Goal: Navigation & Orientation: Find specific page/section

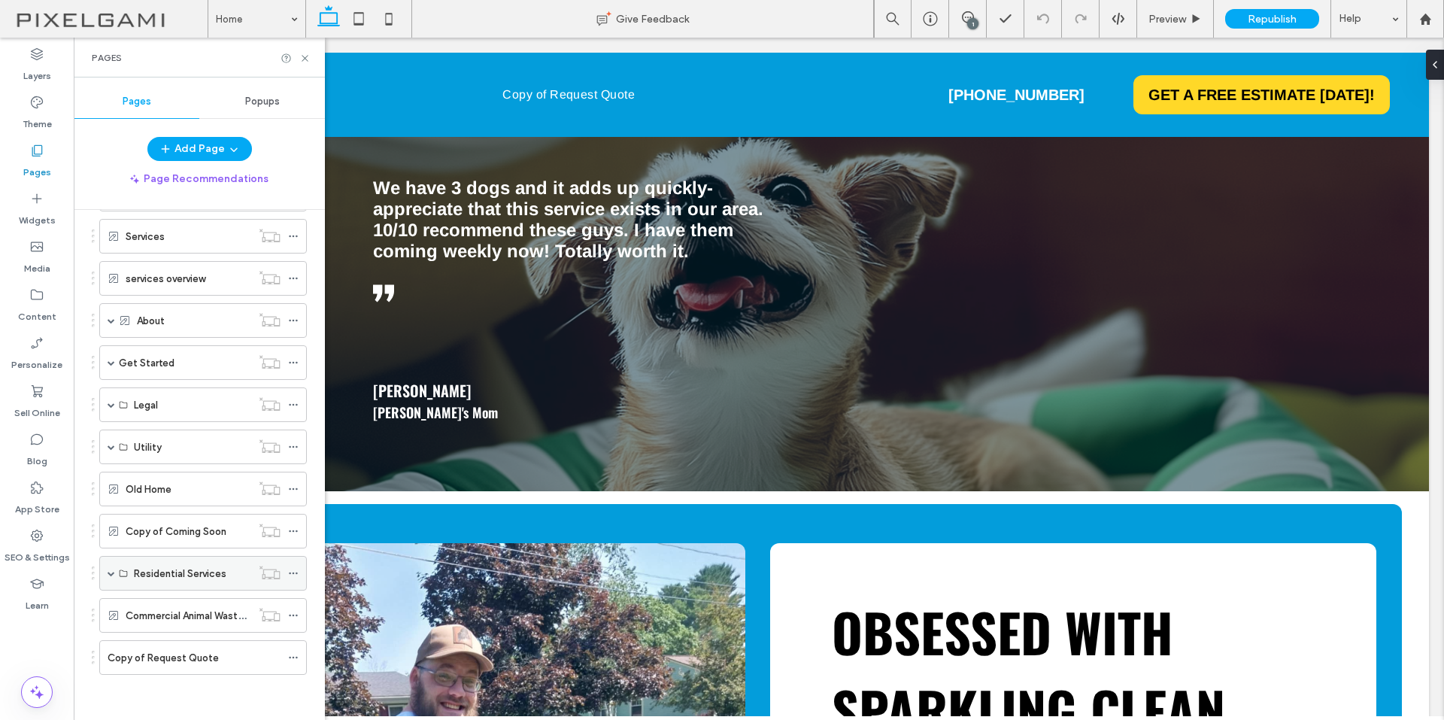
click at [114, 568] on span at bounding box center [112, 572] width 8 height 33
click at [180, 583] on div "Residential Services" at bounding box center [192, 572] width 117 height 33
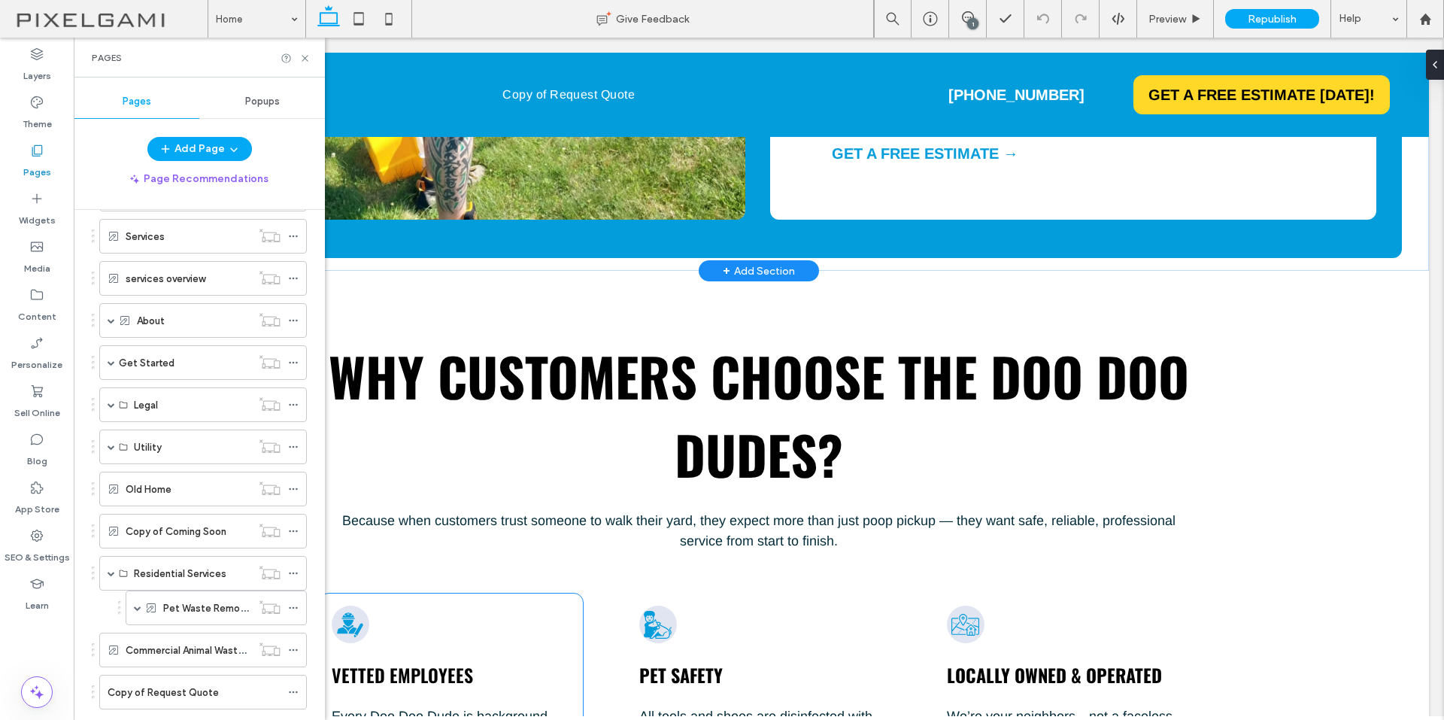
scroll to position [3534, 0]
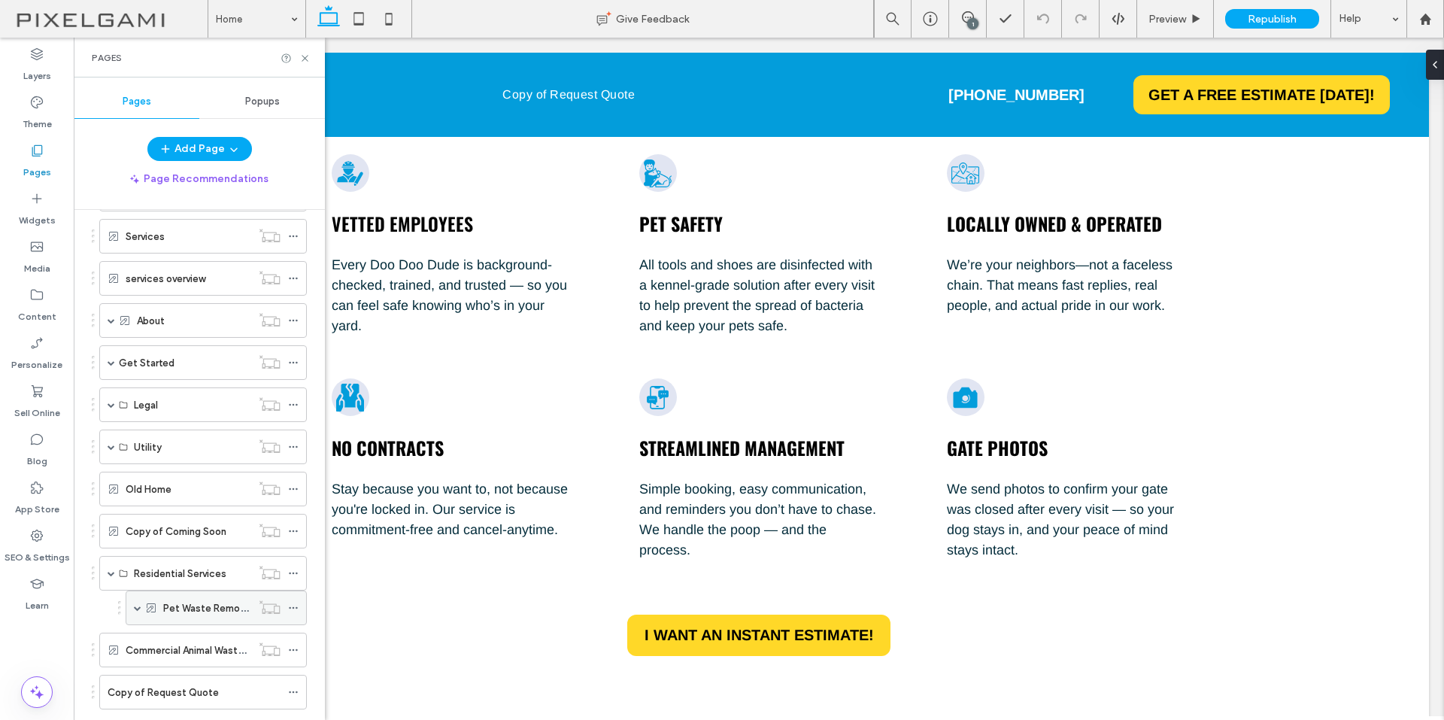
click at [209, 608] on label "Pet Waste Removal" at bounding box center [207, 608] width 89 height 26
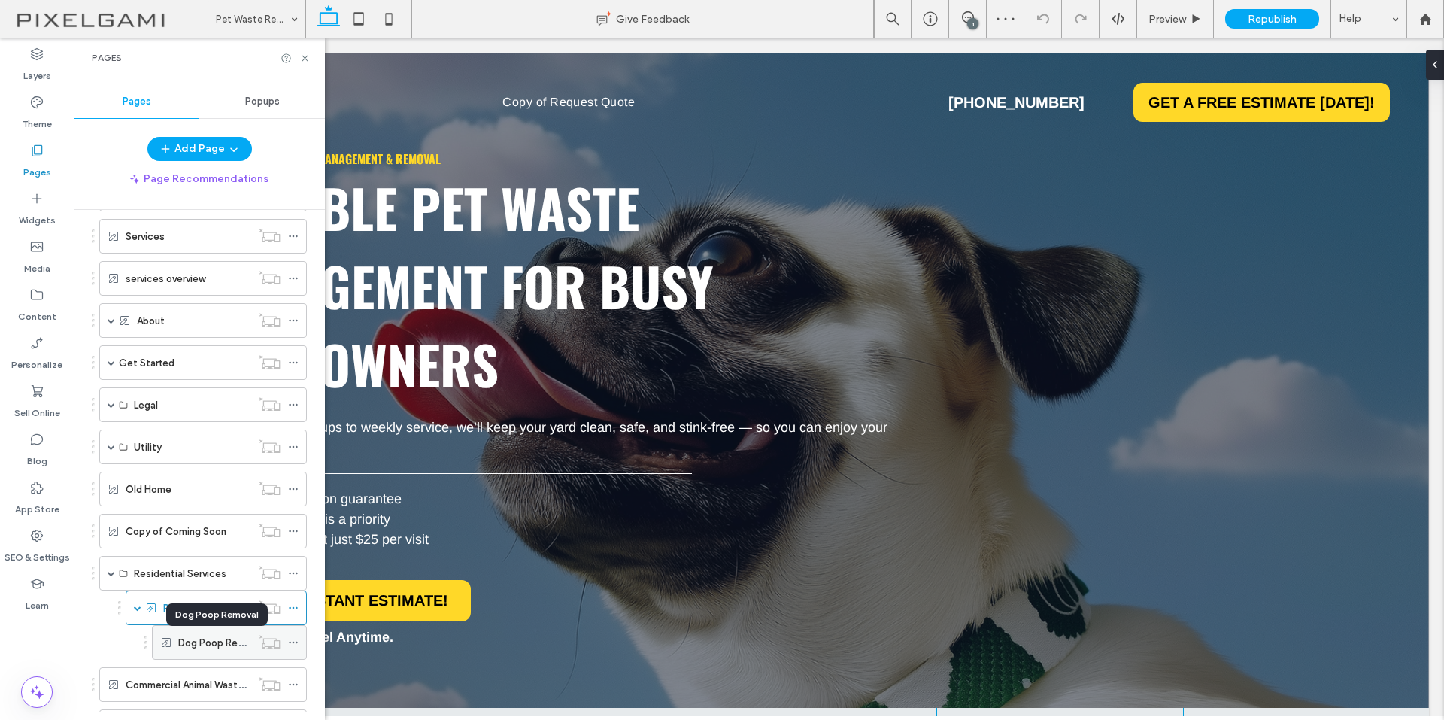
click at [207, 641] on label "Dog Poop Removal" at bounding box center [221, 642] width 86 height 26
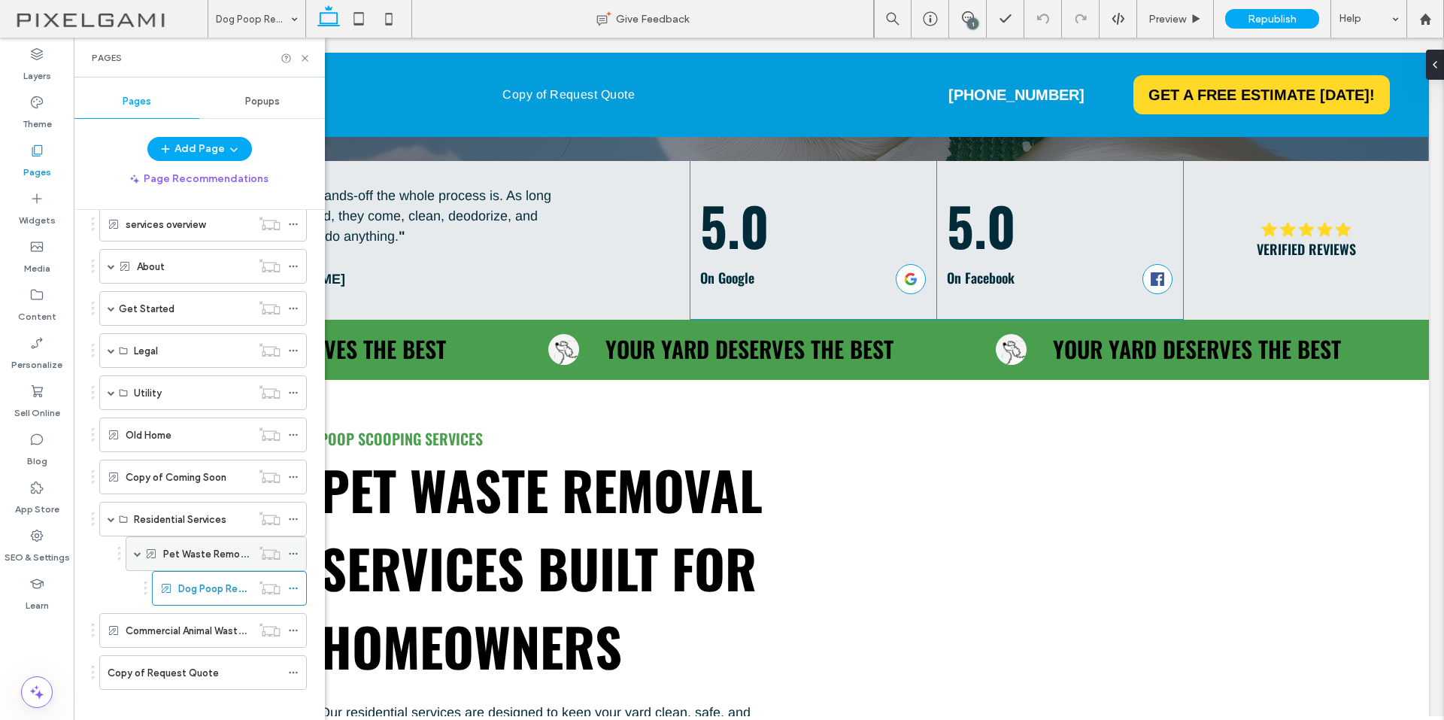
scroll to position [218, 0]
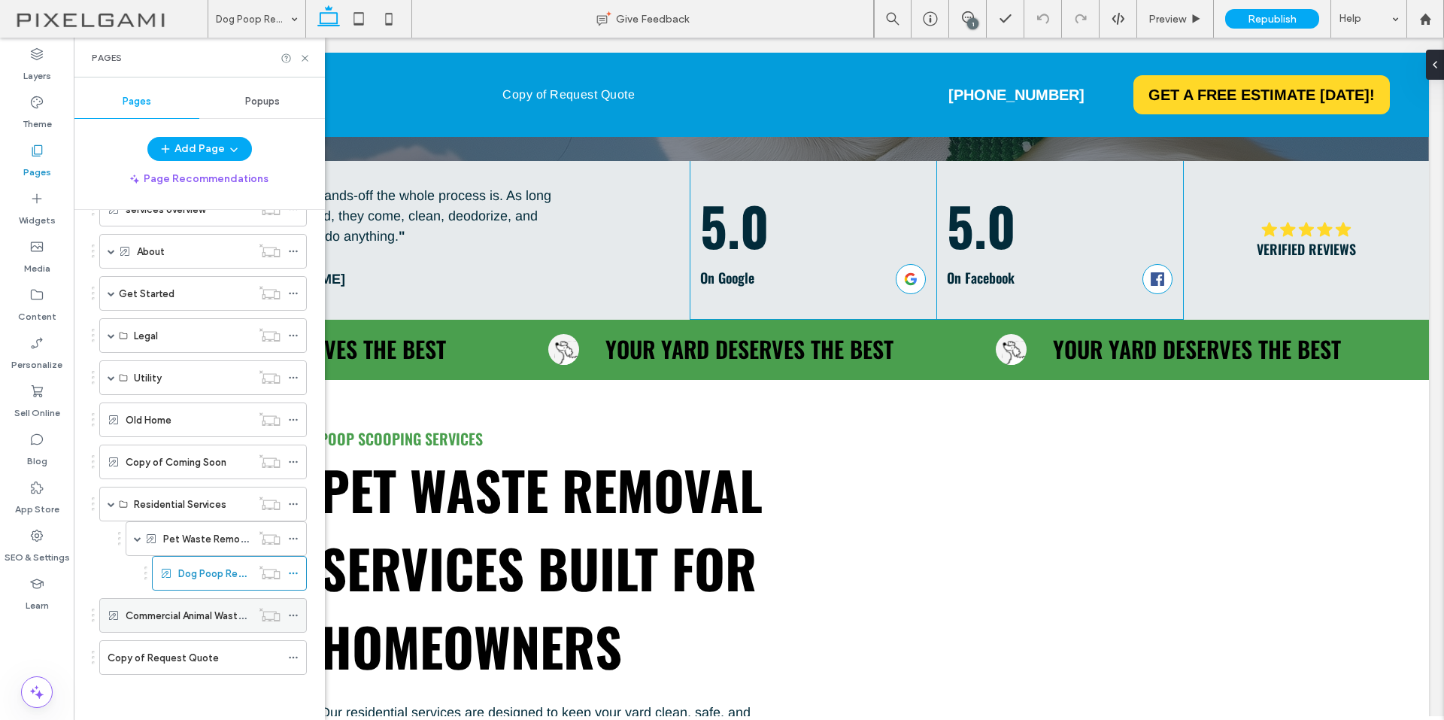
click at [158, 623] on div "Commercial Animal Waste Removal" at bounding box center [189, 615] width 126 height 33
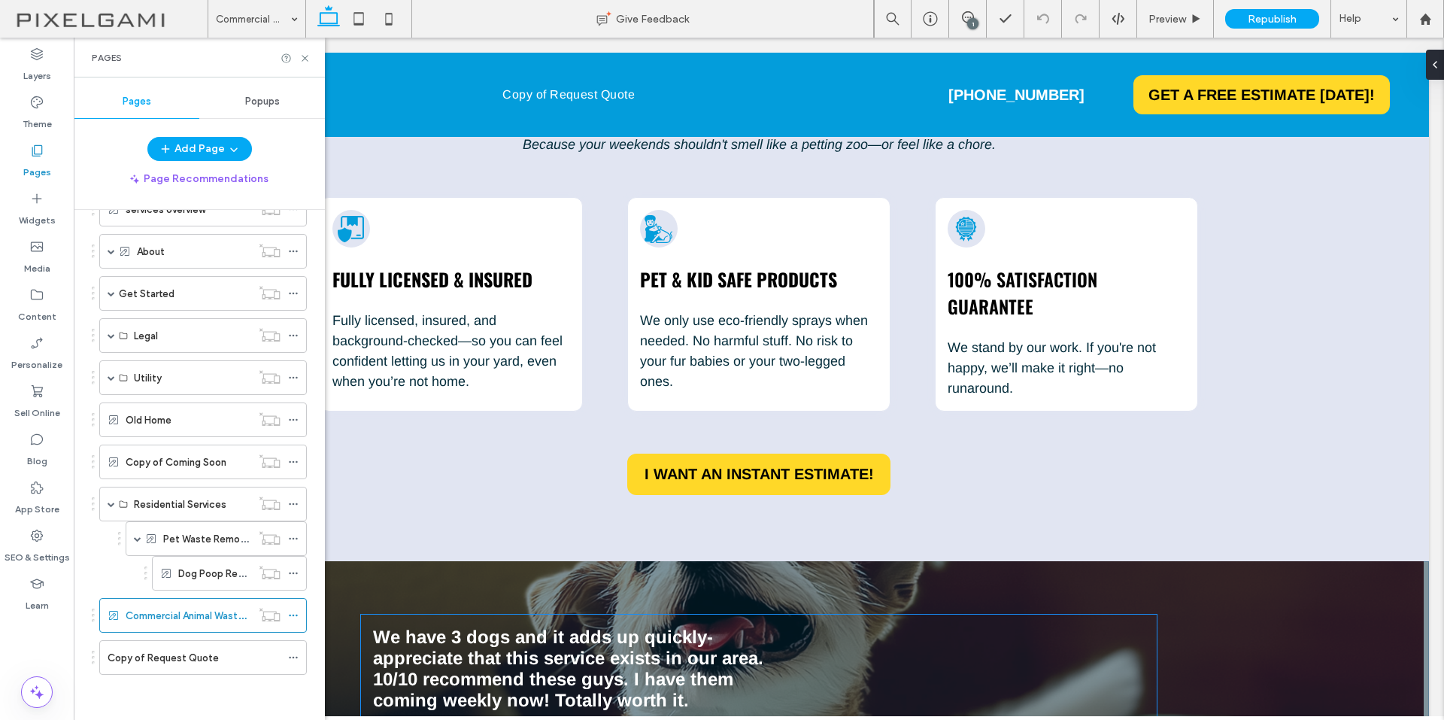
scroll to position [1805, 0]
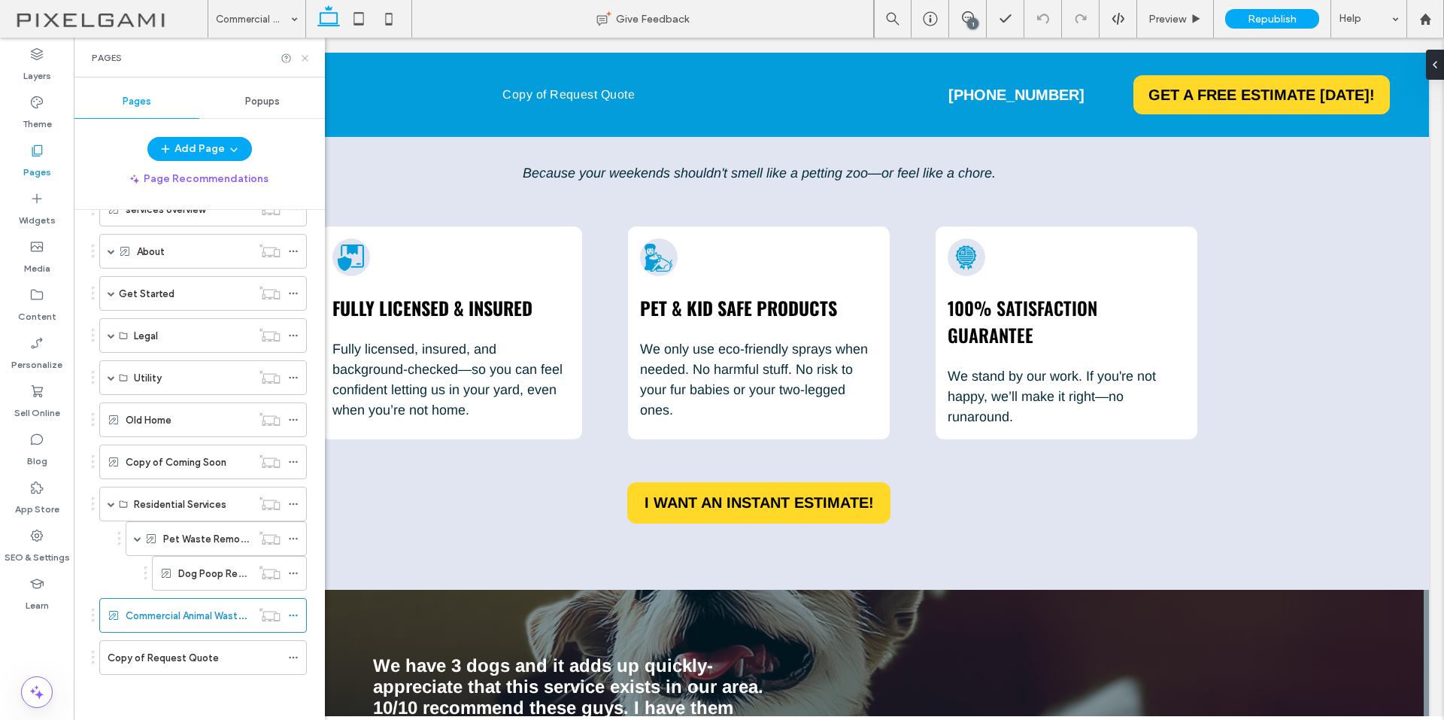
click at [301, 59] on icon at bounding box center [304, 58] width 11 height 11
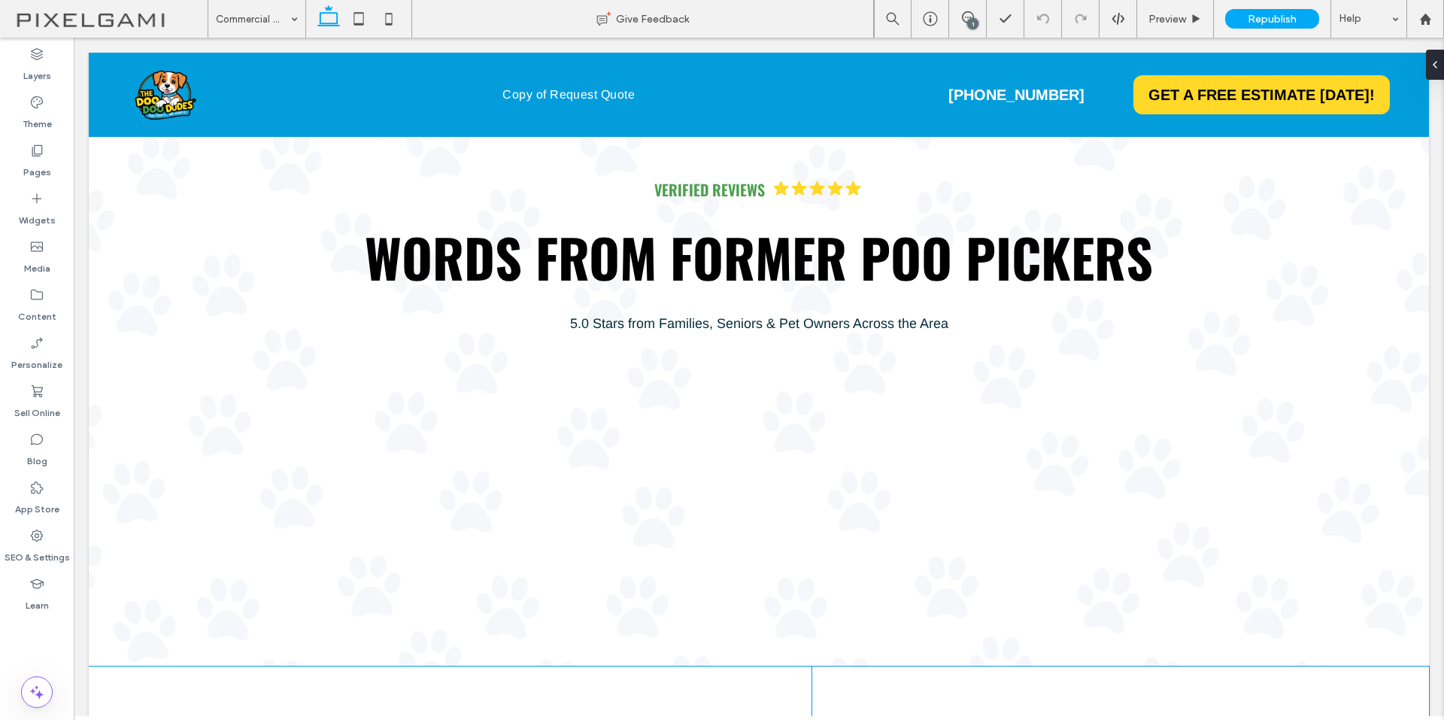
scroll to position [4587, 0]
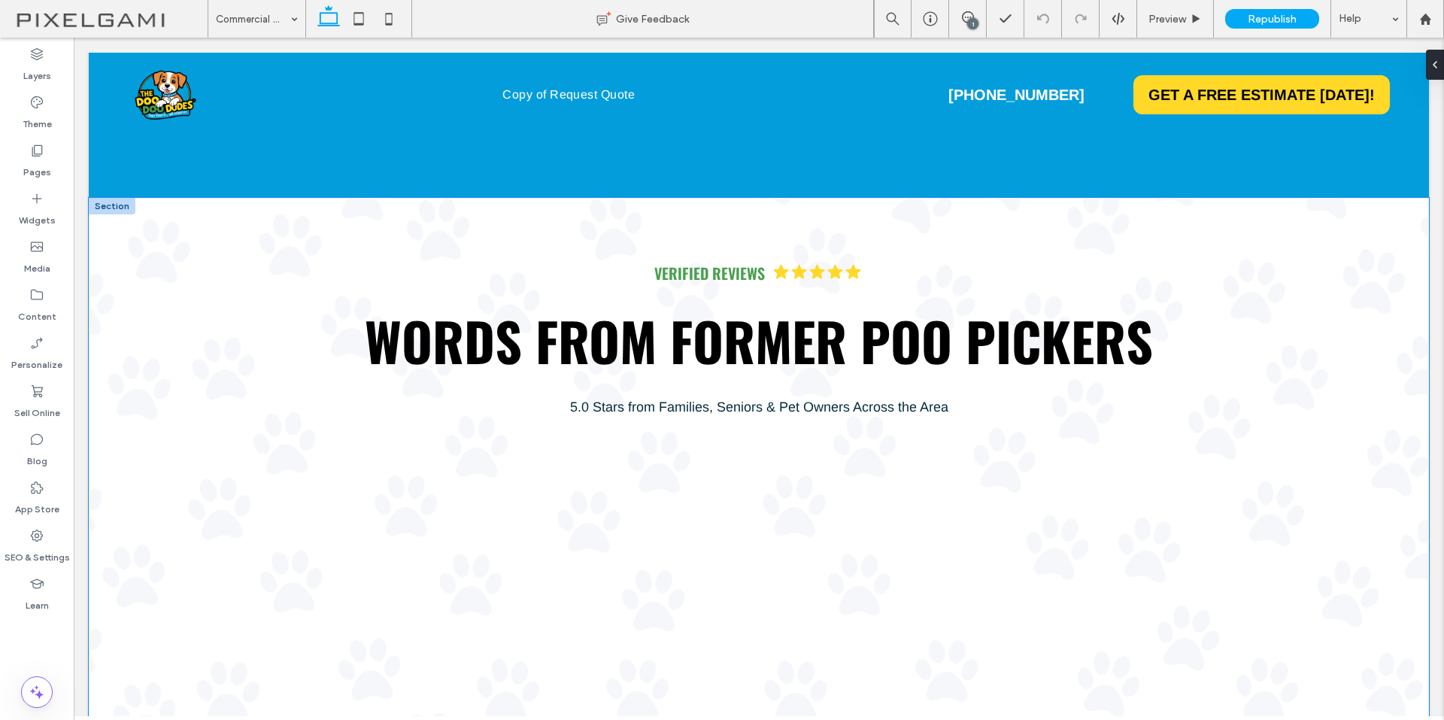
click at [1308, 302] on div "Verified Reviews .cls-1-1788903176-1788903176 { fill: #00000; stroke-width: 0px…" at bounding box center [759, 474] width 1340 height 552
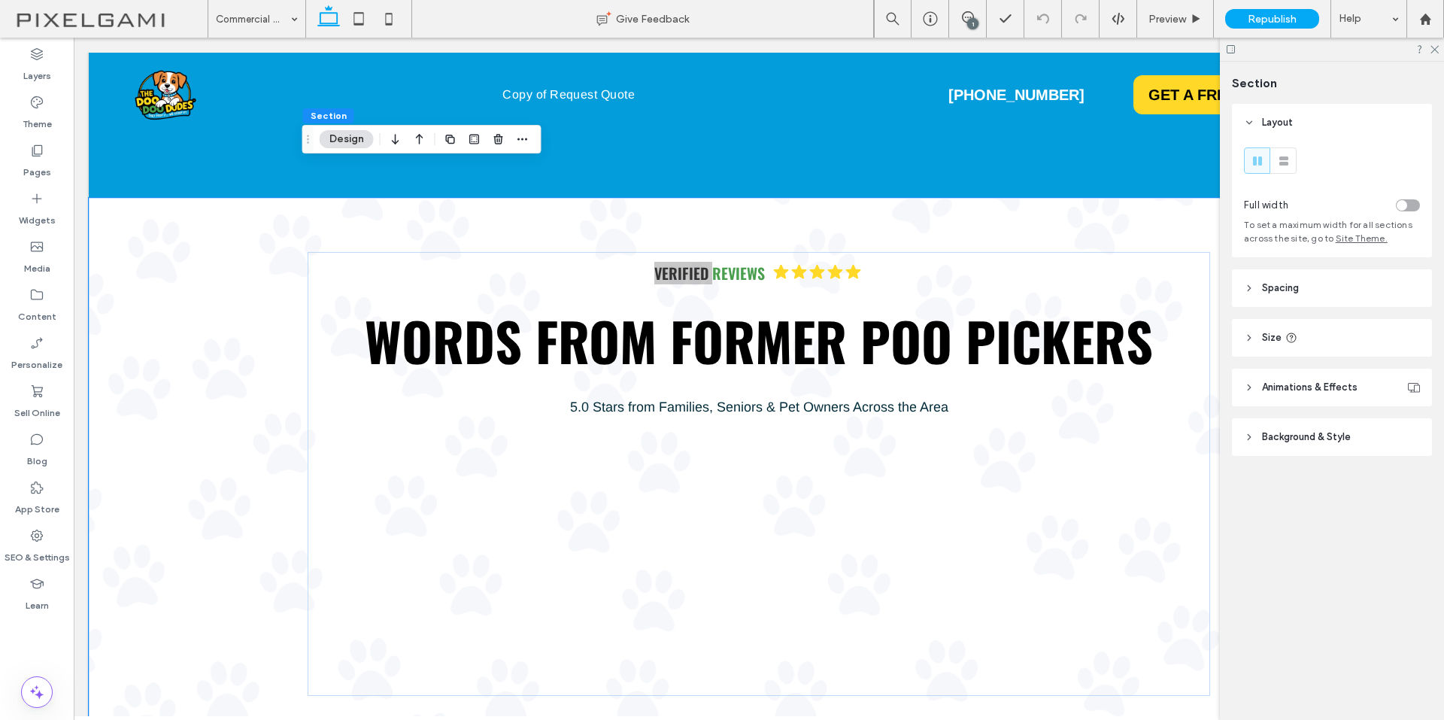
click at [1293, 430] on span "Background & Style" at bounding box center [1306, 436] width 89 height 15
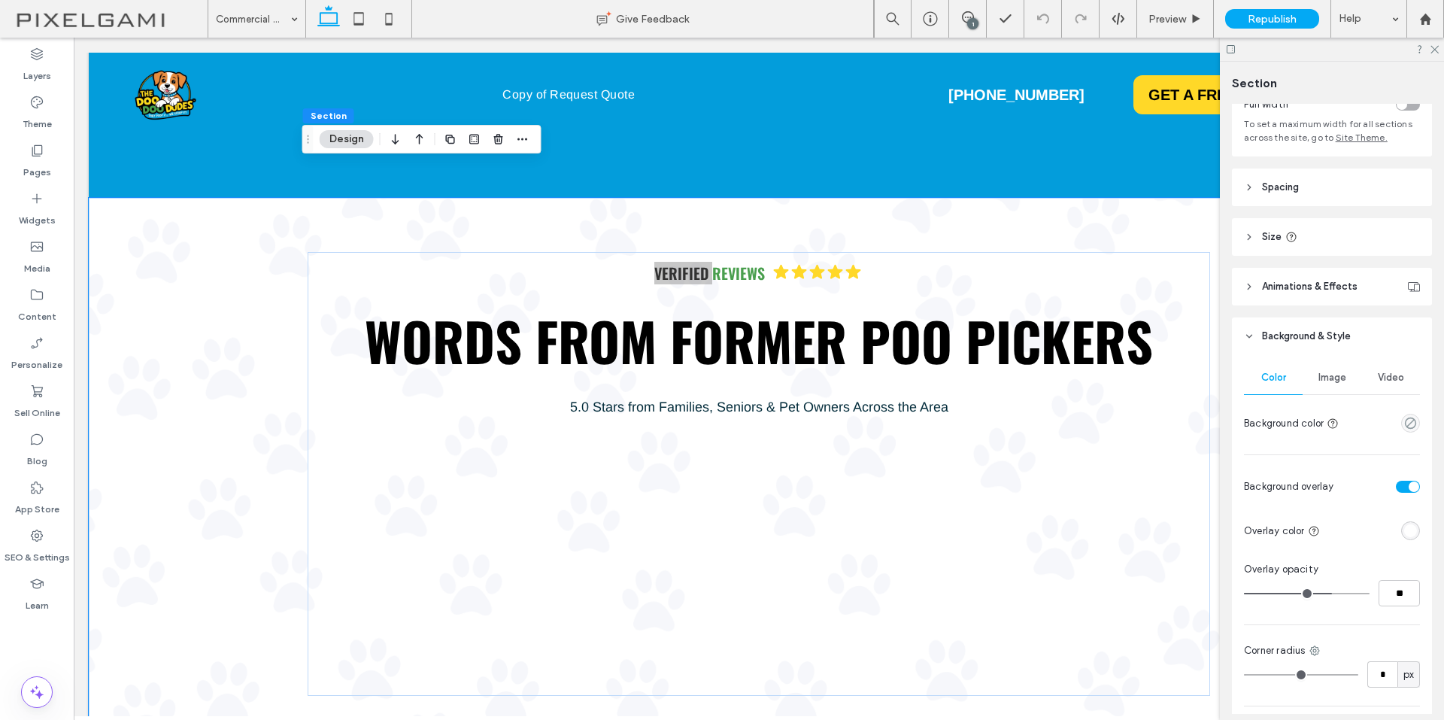
scroll to position [226, 0]
